Goal: Task Accomplishment & Management: Use online tool/utility

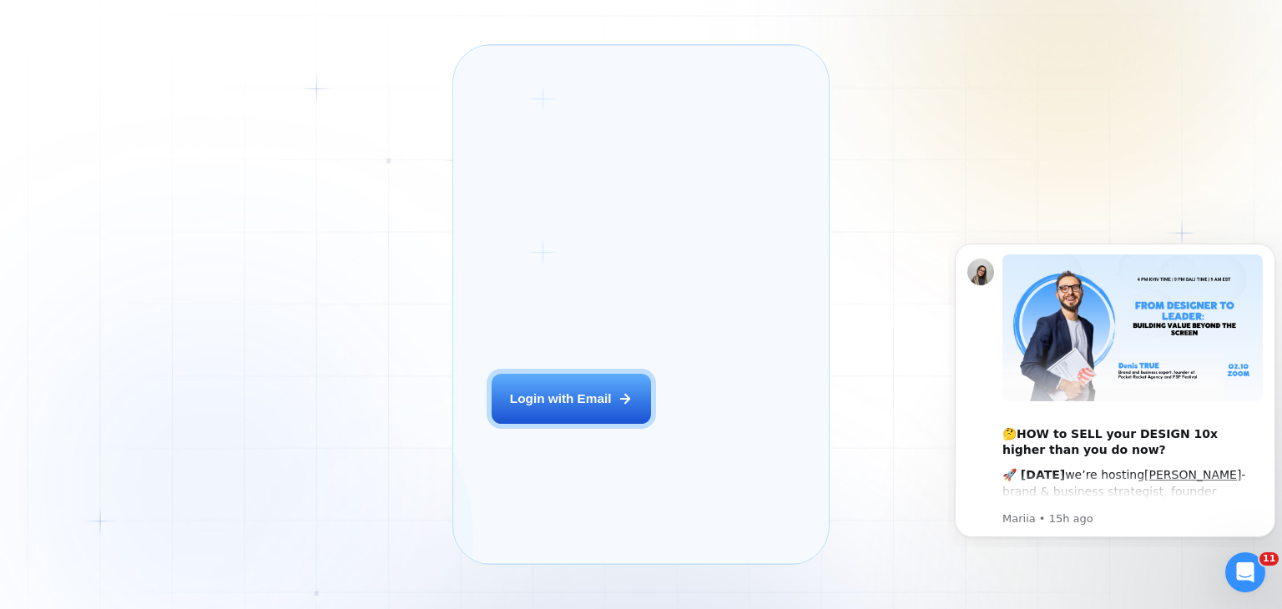
click at [569, 424] on button "Login with Email" at bounding box center [571, 399] width 159 height 50
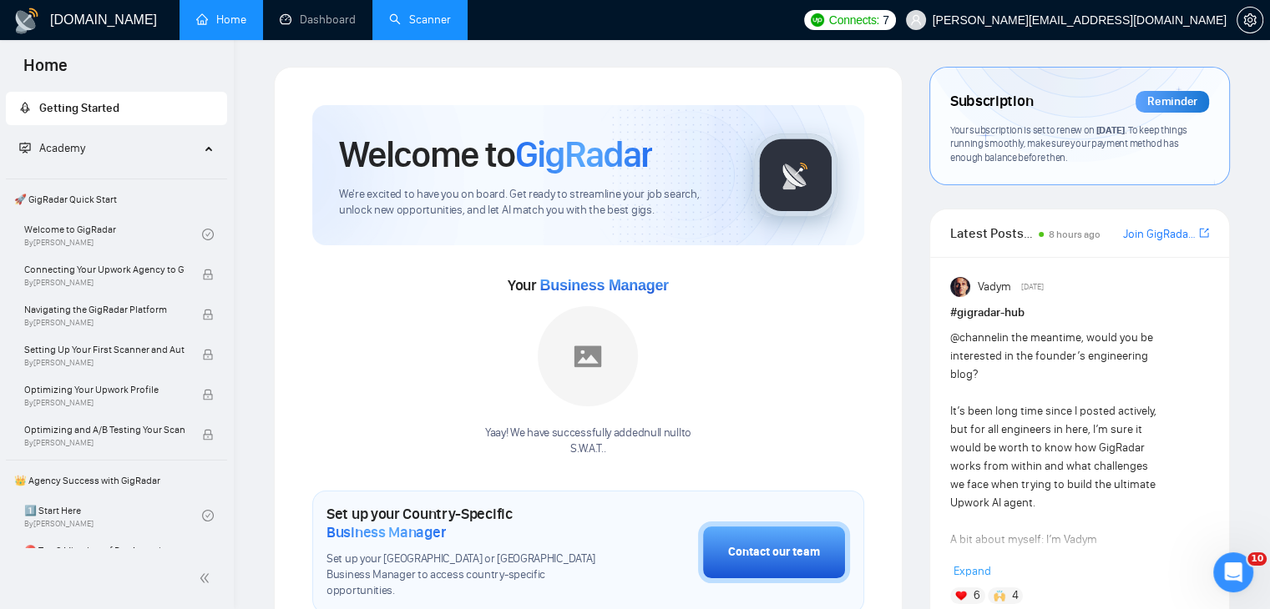
click at [409, 13] on link "Scanner" at bounding box center [420, 20] width 62 height 14
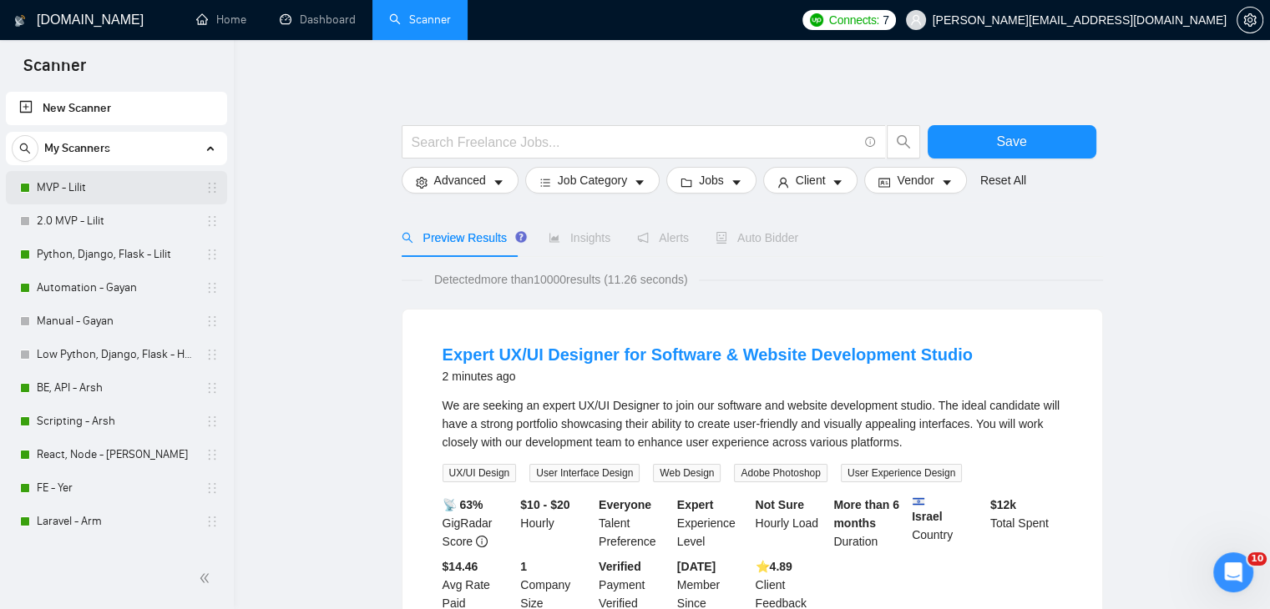
click at [124, 185] on link "MVP - Lilit" at bounding box center [116, 187] width 159 height 33
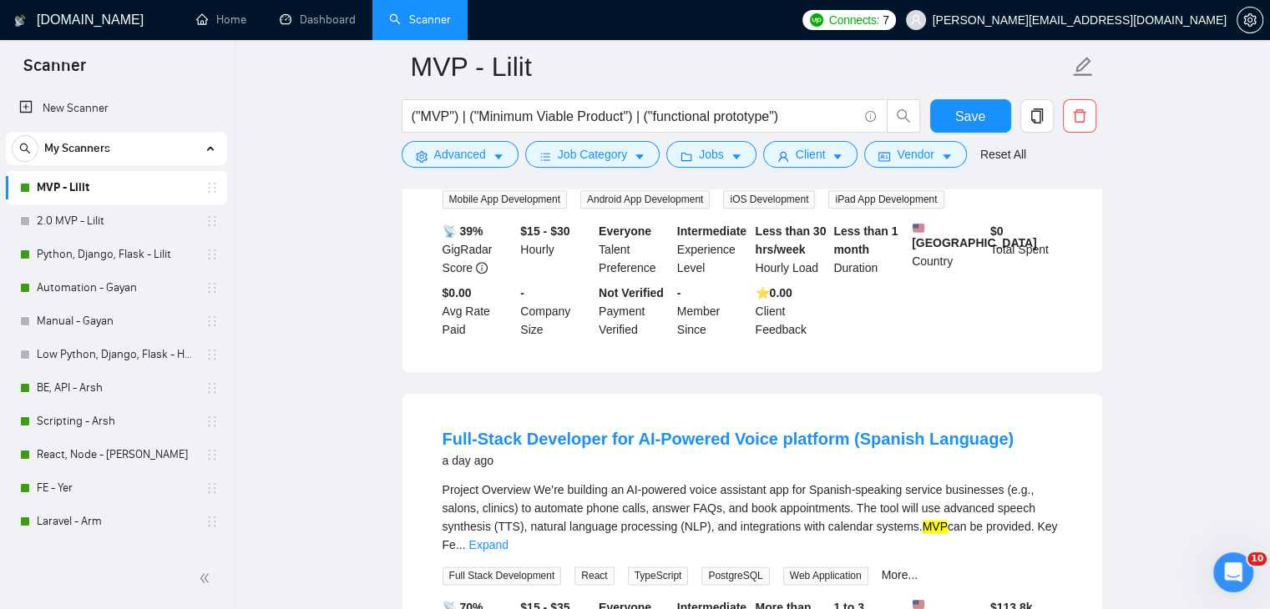
scroll to position [2004, 0]
